Goal: Information Seeking & Learning: Learn about a topic

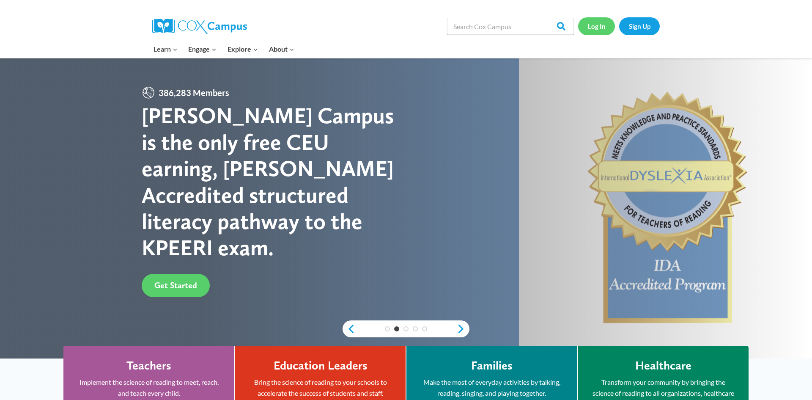
click at [597, 25] on link "Log In" at bounding box center [596, 25] width 37 height 17
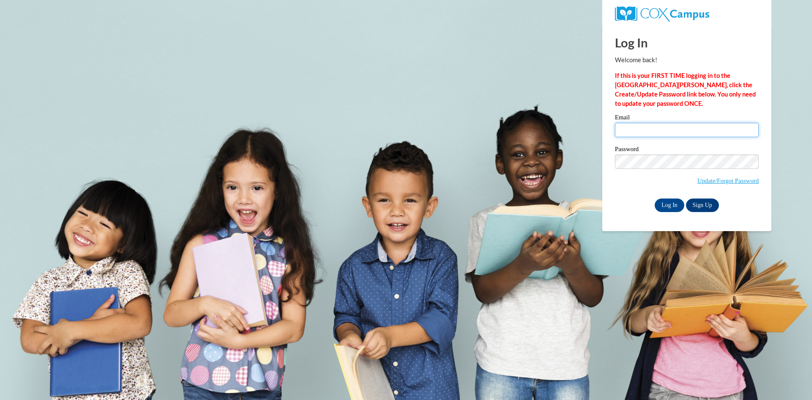
click at [644, 130] on input "Email" at bounding box center [687, 130] width 144 height 14
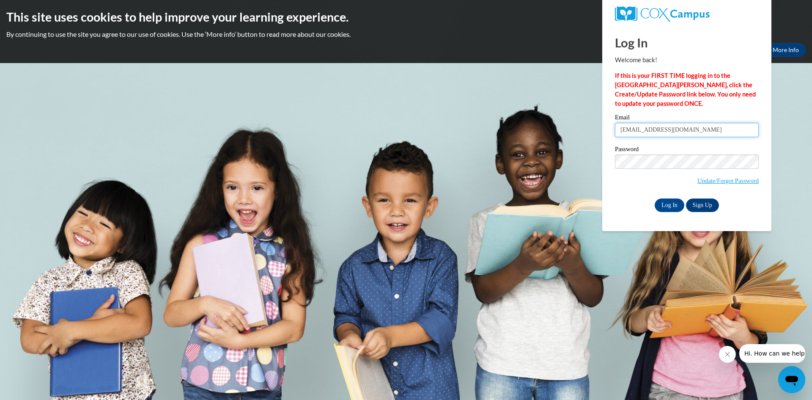
type input "[EMAIL_ADDRESS][DOMAIN_NAME]"
click at [660, 204] on input "Log In" at bounding box center [670, 205] width 30 height 14
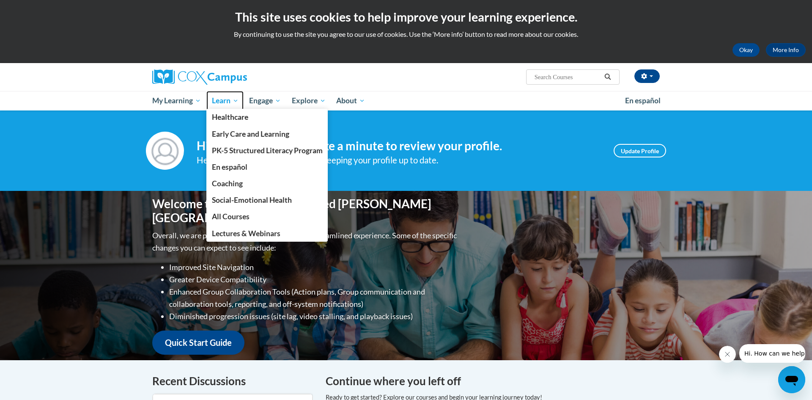
click at [229, 100] on span "Learn" at bounding box center [225, 101] width 27 height 10
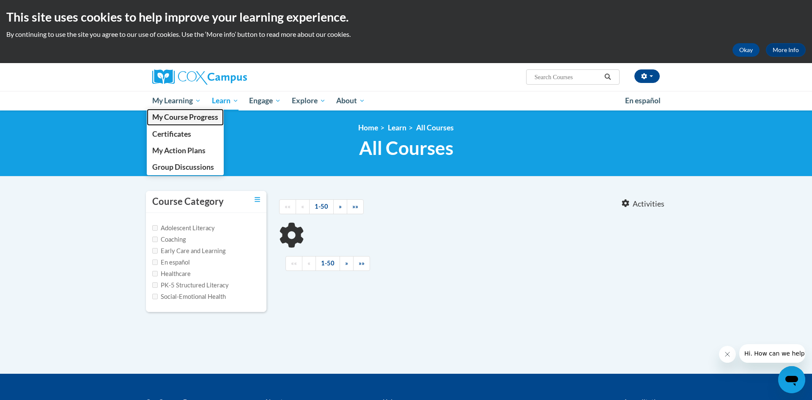
click at [197, 114] on span "My Course Progress" at bounding box center [185, 117] width 66 height 9
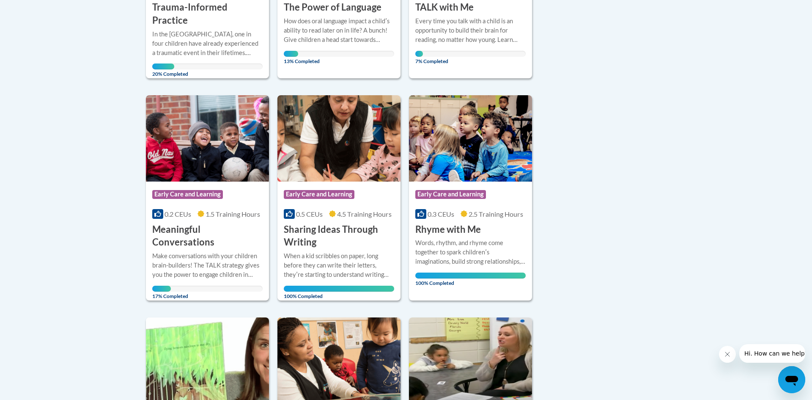
scroll to position [351, 0]
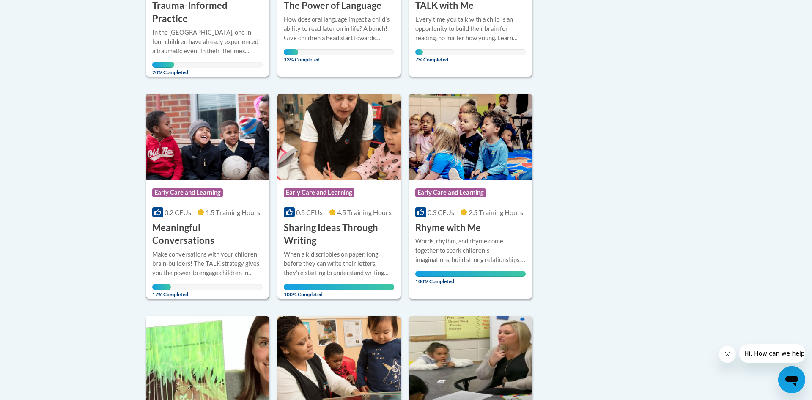
click at [219, 221] on h3 "Meaningful Conversations" at bounding box center [207, 234] width 110 height 26
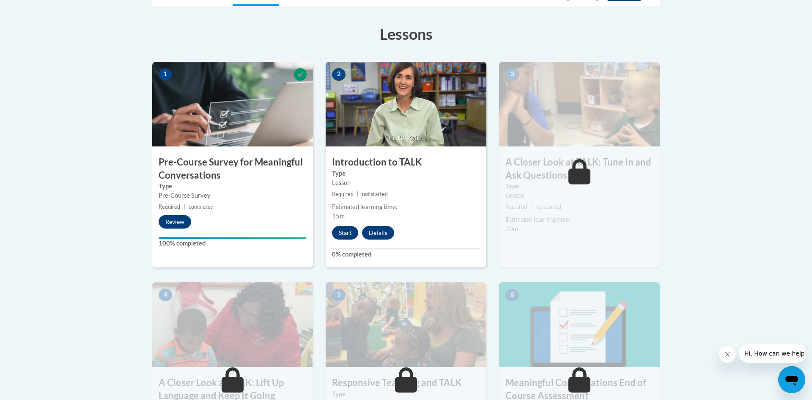
scroll to position [279, 0]
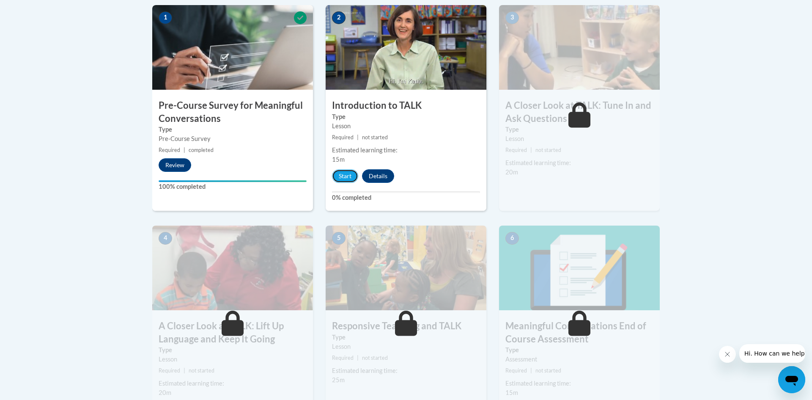
click at [347, 176] on button "Start" at bounding box center [345, 176] width 26 height 14
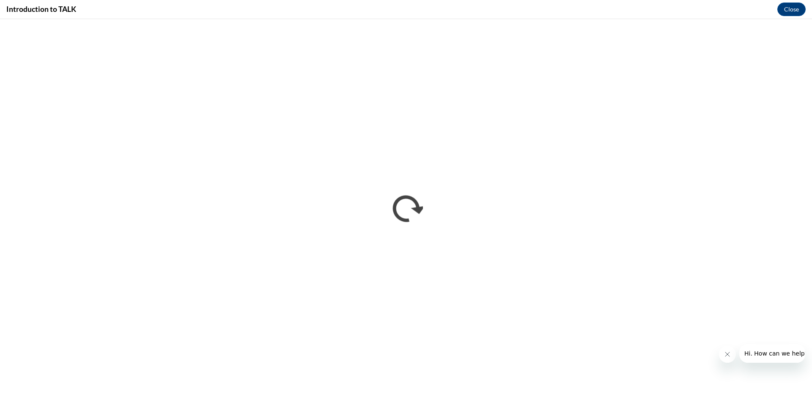
scroll to position [0, 0]
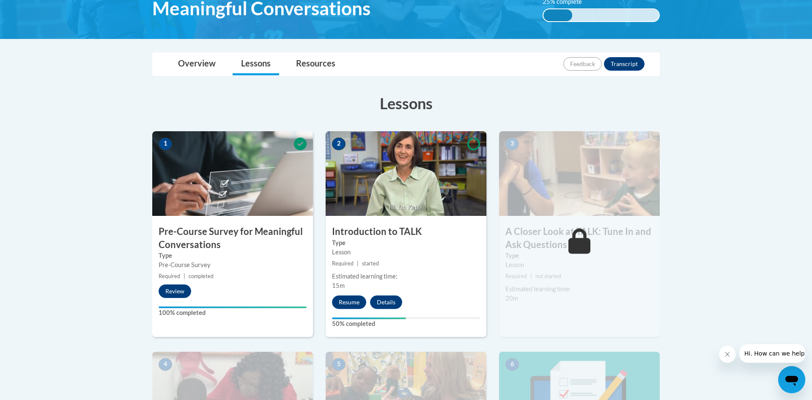
scroll to position [156, 0]
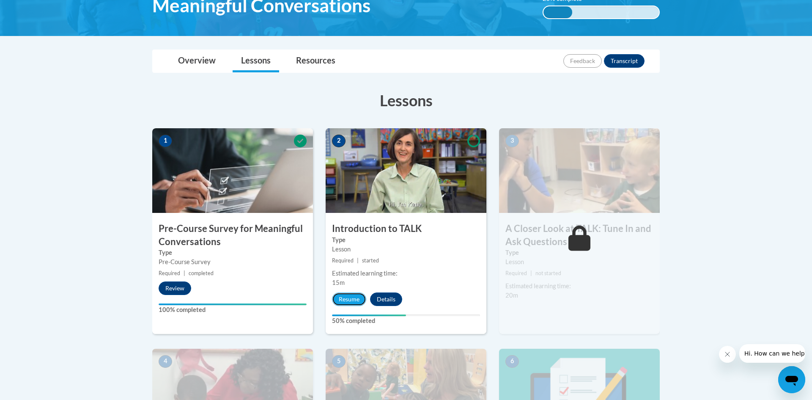
click at [350, 298] on button "Resume" at bounding box center [349, 299] width 34 height 14
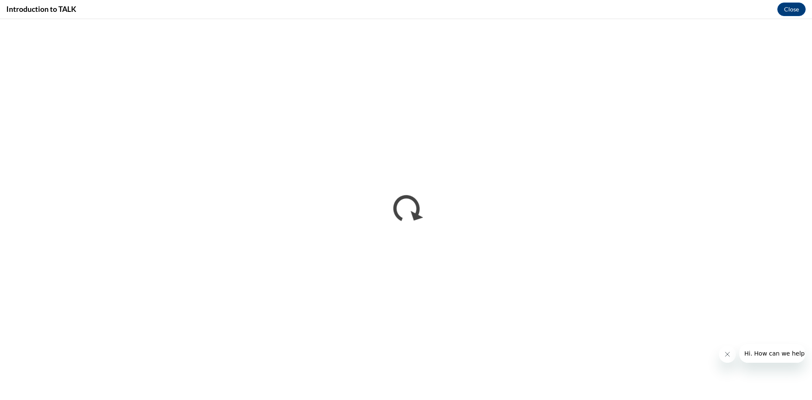
scroll to position [0, 0]
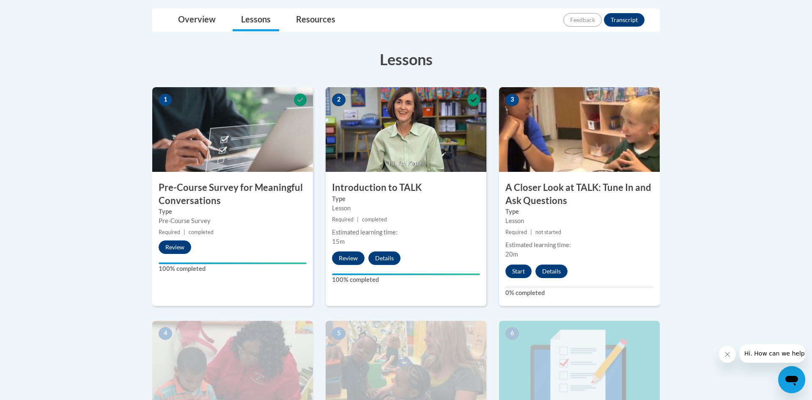
scroll to position [198, 0]
click at [519, 271] on button "Start" at bounding box center [518, 271] width 26 height 14
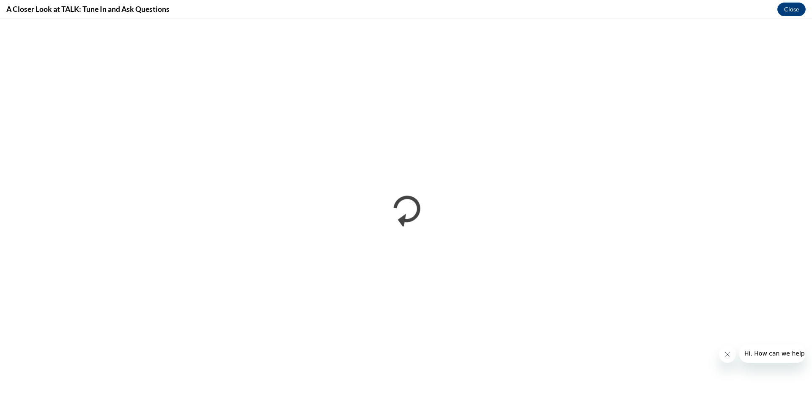
scroll to position [0, 0]
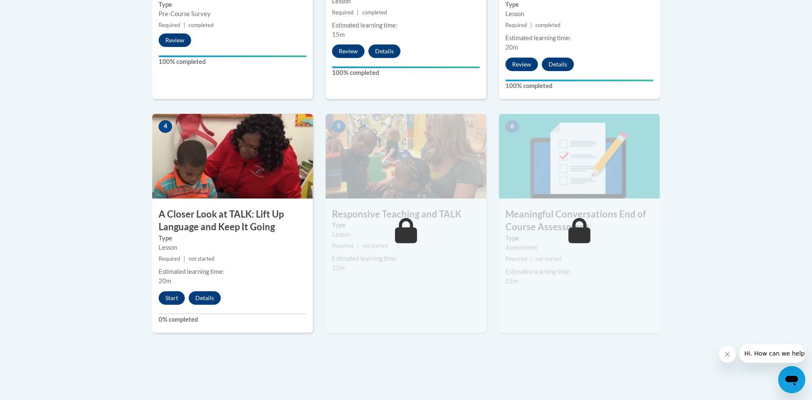
scroll to position [404, 0]
click at [177, 298] on button "Start" at bounding box center [172, 298] width 26 height 14
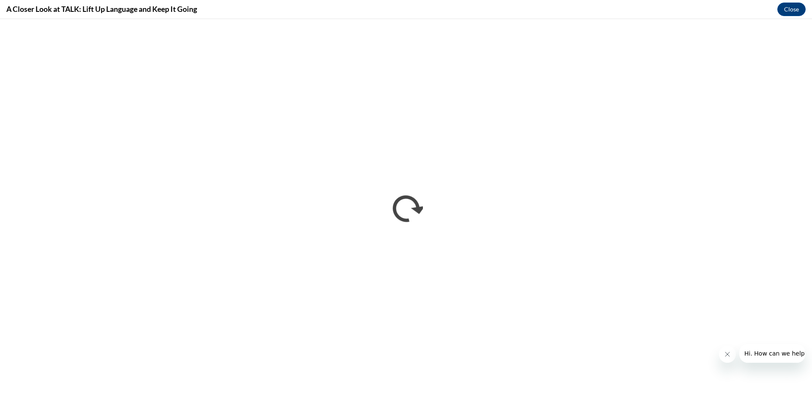
scroll to position [0, 0]
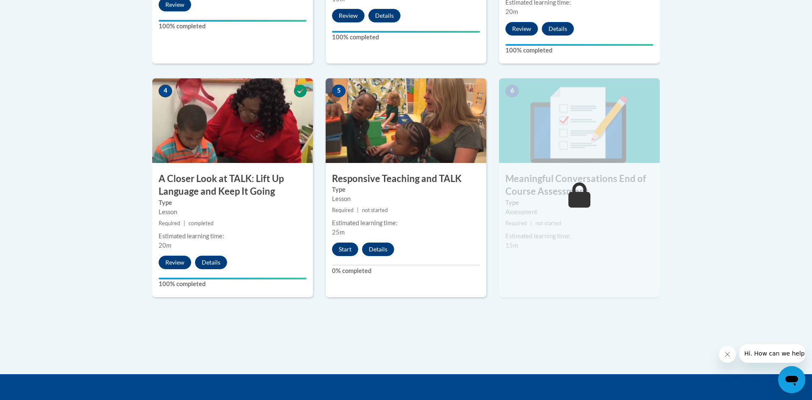
scroll to position [440, 0]
click at [341, 243] on button "Start" at bounding box center [345, 249] width 26 height 14
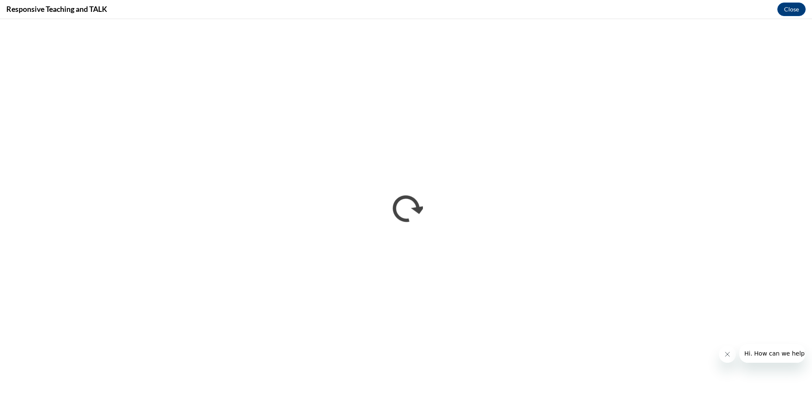
scroll to position [0, 0]
